Goal: Task Accomplishment & Management: Manage account settings

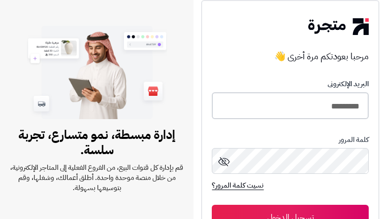
type input "*********"
click at [290, 212] on button "تسجيل الدخول" at bounding box center [290, 217] width 156 height 25
